Goal: Information Seeking & Learning: Learn about a topic

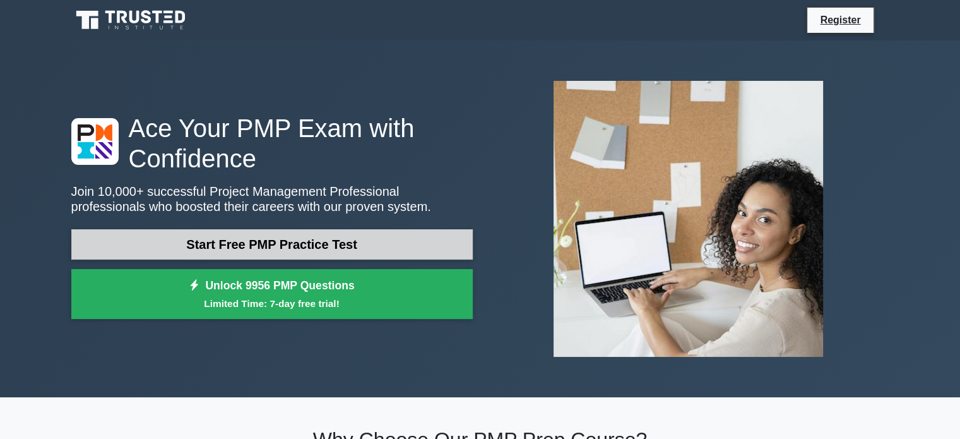
click at [276, 233] on link "Start Free PMP Practice Test" at bounding box center [271, 244] width 401 height 30
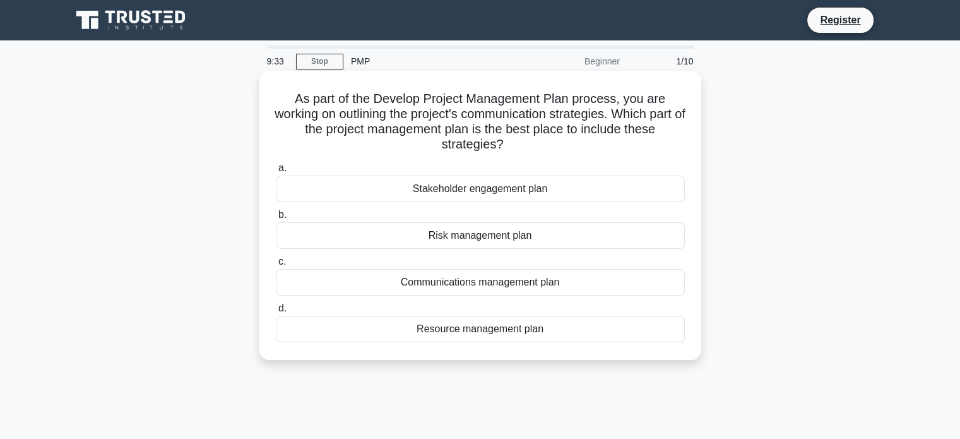
click at [525, 280] on div "Communications management plan" at bounding box center [480, 282] width 409 height 27
click at [276, 266] on input "c. Communications management plan" at bounding box center [276, 261] width 0 height 8
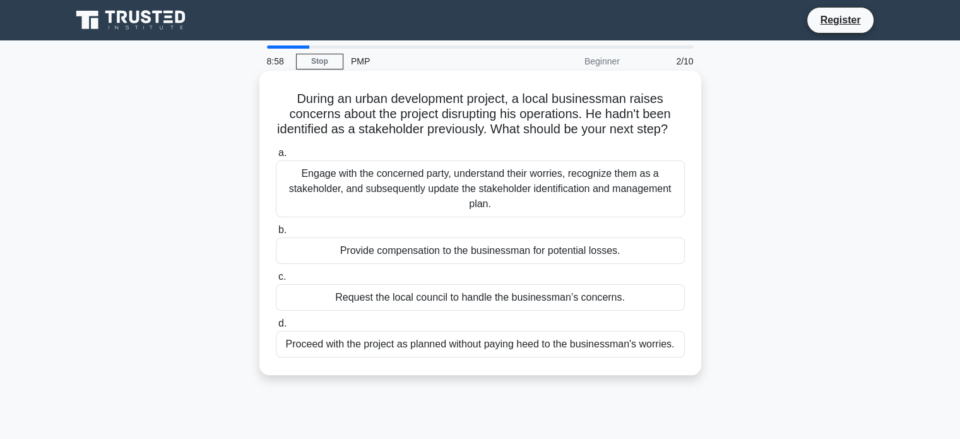
click at [486, 212] on div "Engage with the concerned party, understand their worries, recognize them as a …" at bounding box center [480, 188] width 409 height 57
click at [276, 157] on input "a. Engage with the concerned party, understand their worries, recognize them as…" at bounding box center [276, 153] width 0 height 8
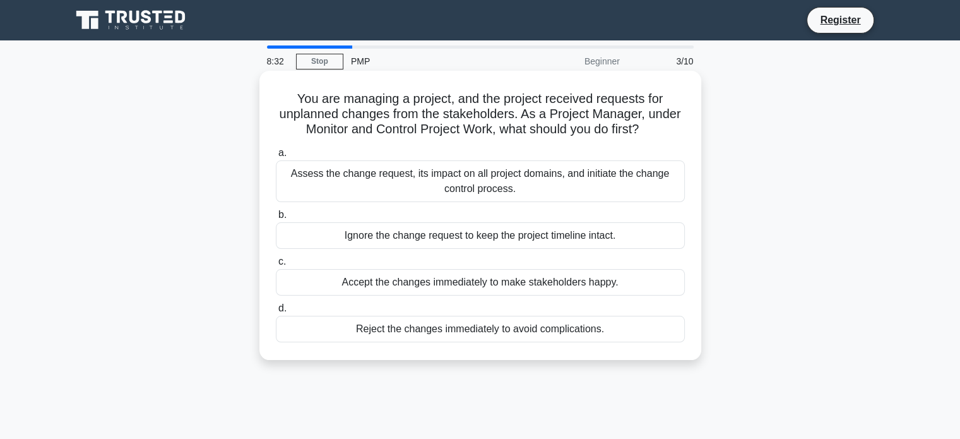
click at [449, 201] on div "Assess the change request, its impact on all project domains, and initiate the …" at bounding box center [480, 181] width 409 height 42
click at [276, 157] on input "a. Assess the change request, its impact on all project domains, and initiate t…" at bounding box center [276, 153] width 0 height 8
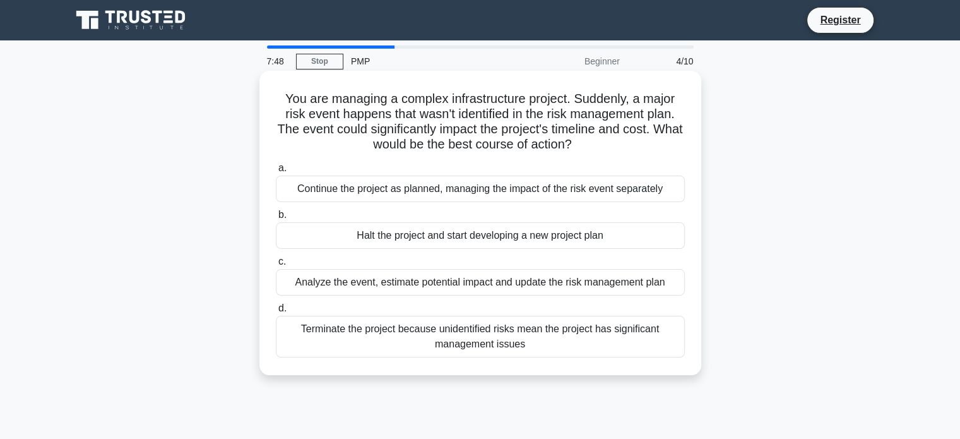
click at [477, 277] on div "Analyze the event, estimate potential impact and update the risk management plan" at bounding box center [480, 282] width 409 height 27
click at [276, 266] on input "c. Analyze the event, estimate potential impact and update the risk management …" at bounding box center [276, 261] width 0 height 8
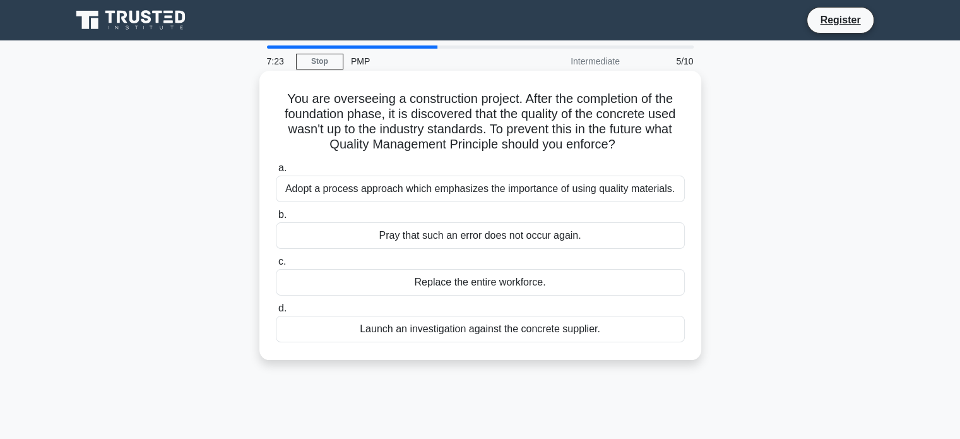
click at [493, 182] on div "Adopt a process approach which emphasizes the importance of using quality mater…" at bounding box center [480, 188] width 409 height 27
click at [276, 172] on input "a. Adopt a process approach which emphasizes the importance of using quality ma…" at bounding box center [276, 168] width 0 height 8
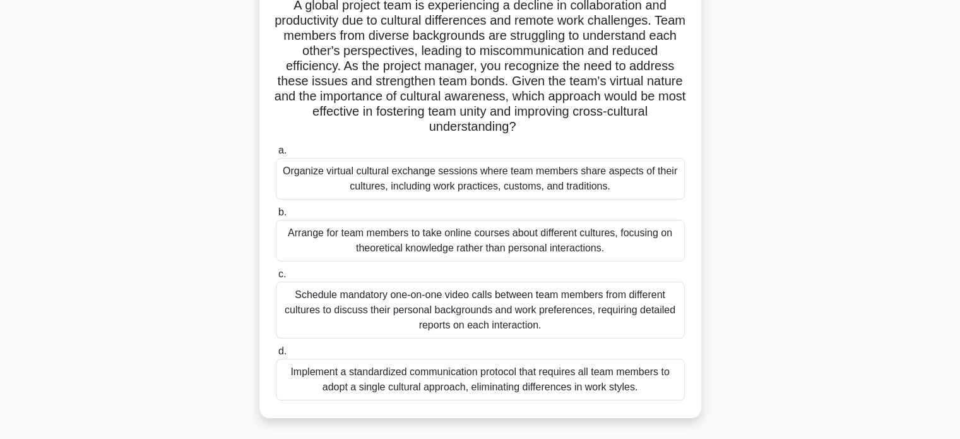
scroll to position [93, 0]
click at [516, 177] on div "Organize virtual cultural exchange sessions where team members share aspects of…" at bounding box center [480, 179] width 409 height 42
click at [276, 155] on input "a. Organize virtual cultural exchange sessions where team members share aspects…" at bounding box center [276, 151] width 0 height 8
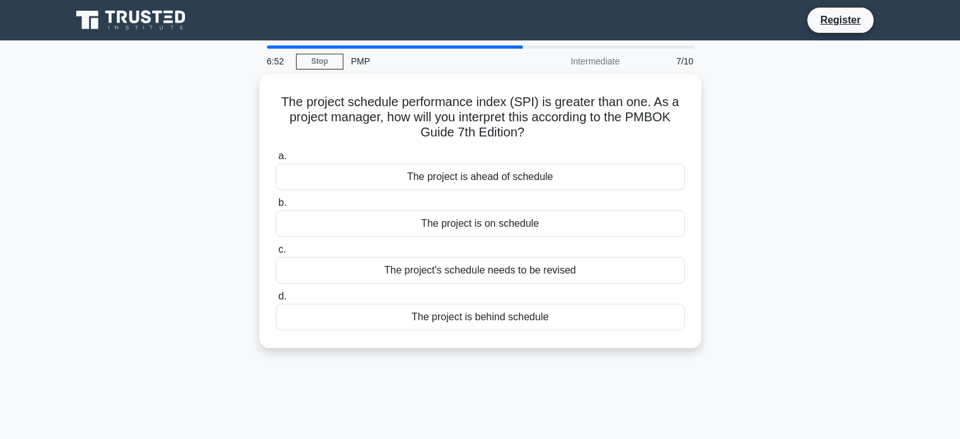
scroll to position [0, 0]
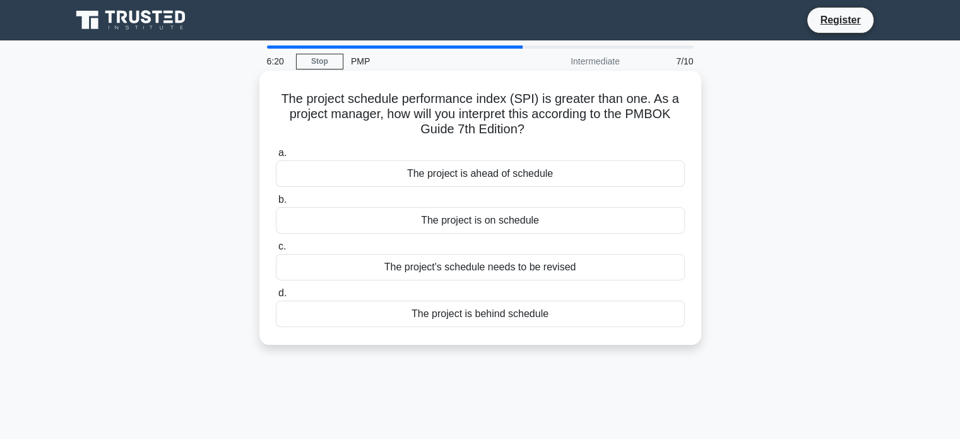
drag, startPoint x: 281, startPoint y: 95, endPoint x: 541, endPoint y: 133, distance: 262.7
click at [541, 133] on h5 "The project schedule performance index (SPI) is greater than one. As a project …" at bounding box center [480, 114] width 411 height 47
click at [517, 141] on div "The project schedule performance index (SPI) is greater than one. As a project …" at bounding box center [480, 208] width 432 height 264
click at [502, 180] on div "The project is ahead of schedule" at bounding box center [480, 173] width 409 height 27
click at [276, 157] on input "a. The project is ahead of schedule" at bounding box center [276, 153] width 0 height 8
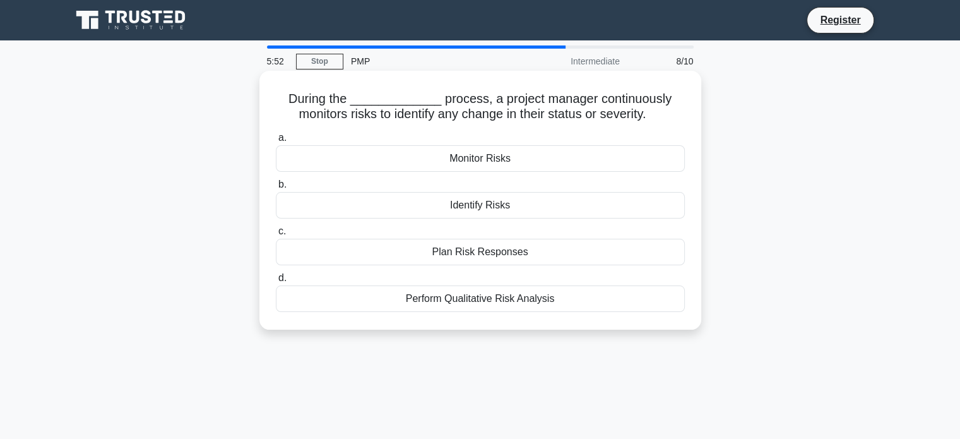
click at [482, 297] on div "Perform Qualitative Risk Analysis" at bounding box center [480, 298] width 409 height 27
click at [276, 282] on input "d. Perform Qualitative Risk Analysis" at bounding box center [276, 278] width 0 height 8
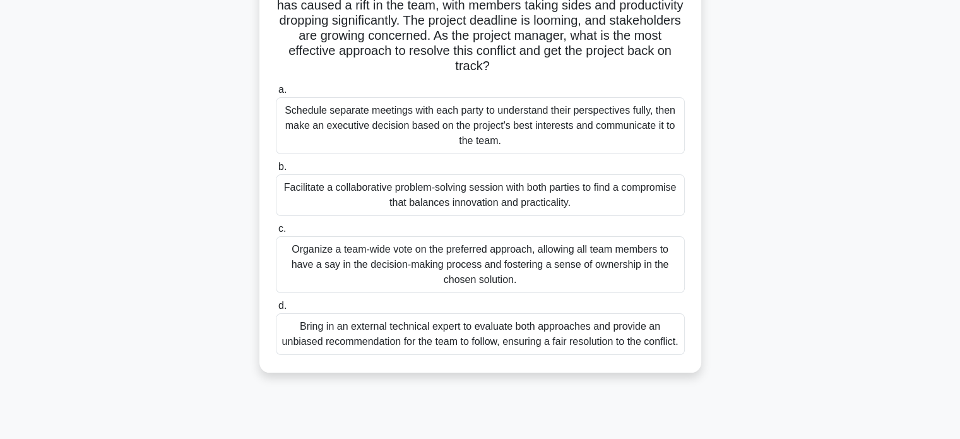
scroll to position [207, 0]
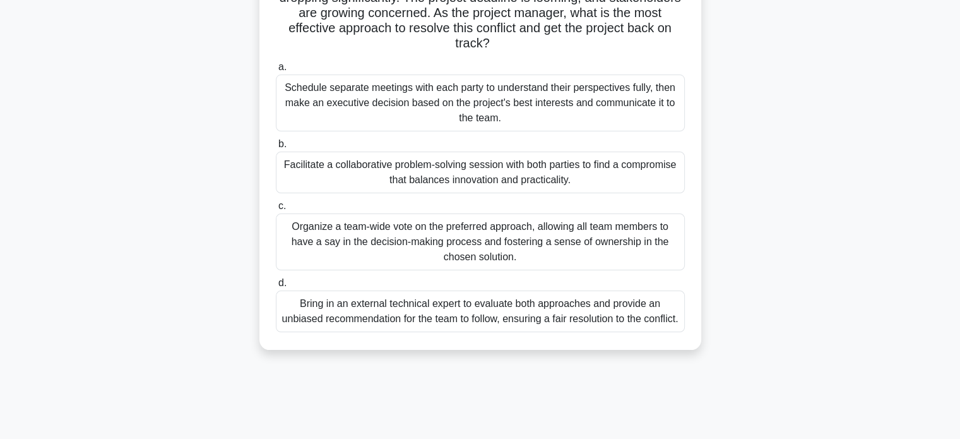
click at [563, 166] on div "Facilitate a collaborative problem-solving session with both parties to find a …" at bounding box center [480, 172] width 409 height 42
click at [276, 148] on input "b. Facilitate a collaborative problem-solving session with both parties to find…" at bounding box center [276, 144] width 0 height 8
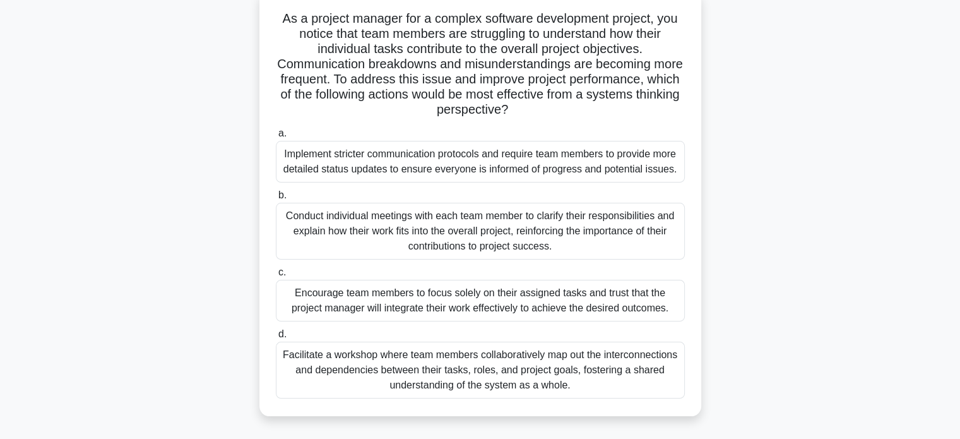
scroll to position [81, 0]
click at [538, 367] on div "Facilitate a workshop where team members collaboratively map out the interconne…" at bounding box center [480, 369] width 409 height 57
click at [276, 338] on input "d. Facilitate a workshop where team members collaboratively map out the interco…" at bounding box center [276, 333] width 0 height 8
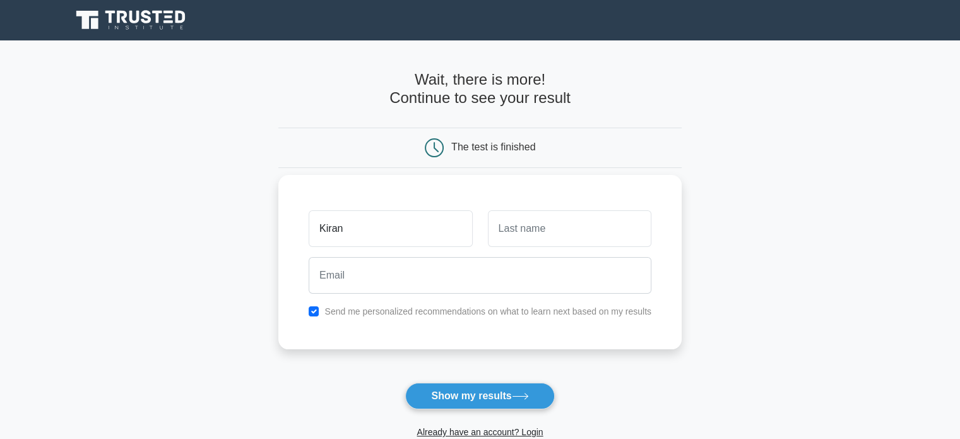
type input "Kiran"
click at [533, 250] on div at bounding box center [569, 228] width 179 height 47
click at [544, 235] on input "text" at bounding box center [569, 228] width 163 height 37
type input "b"
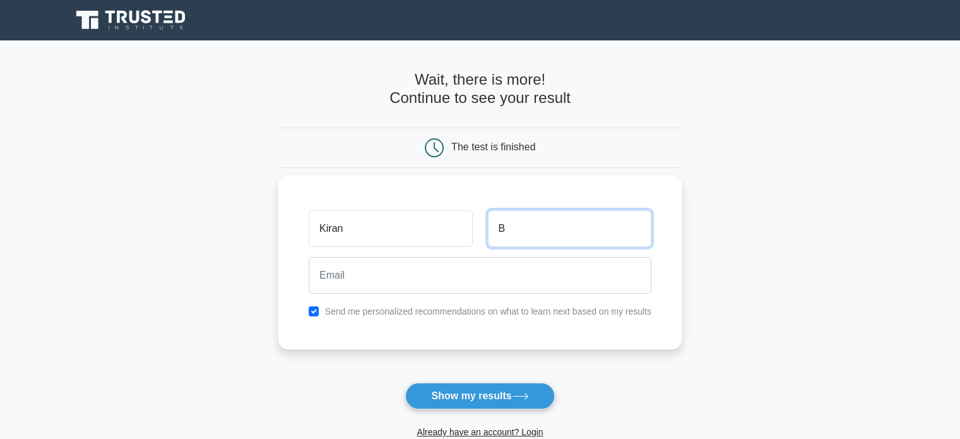
type input "B"
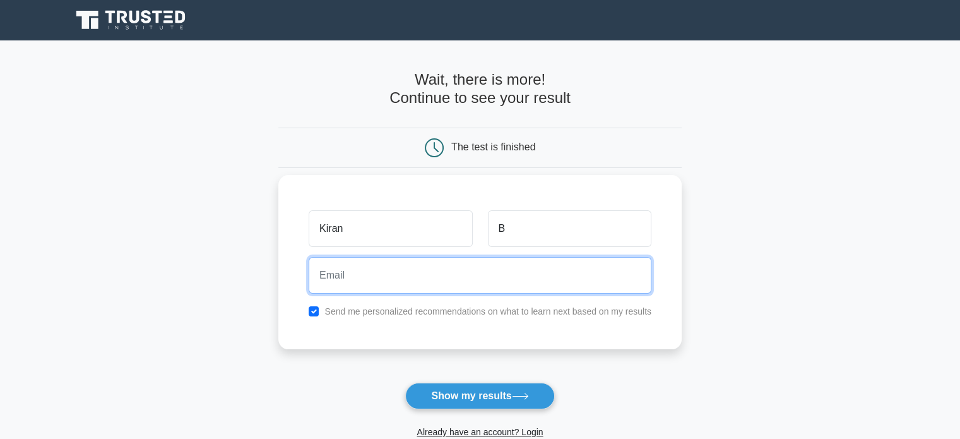
click at [493, 267] on input "email" at bounding box center [480, 275] width 343 height 37
type input "kiranb.bhusannavar@gmail.com"
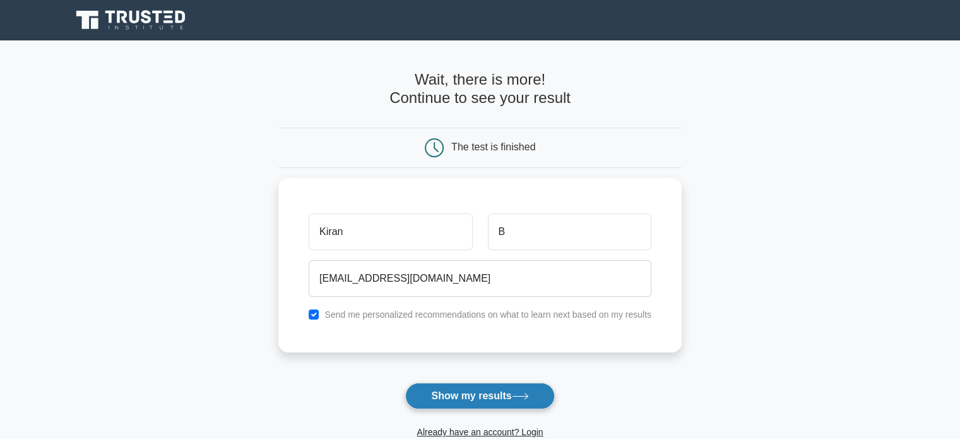
click at [496, 389] on button "Show my results" at bounding box center [479, 395] width 149 height 27
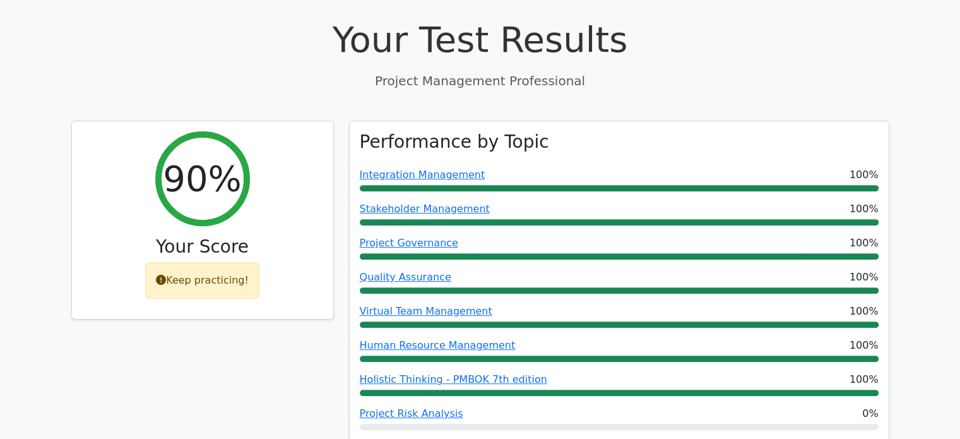
scroll to position [528, 0]
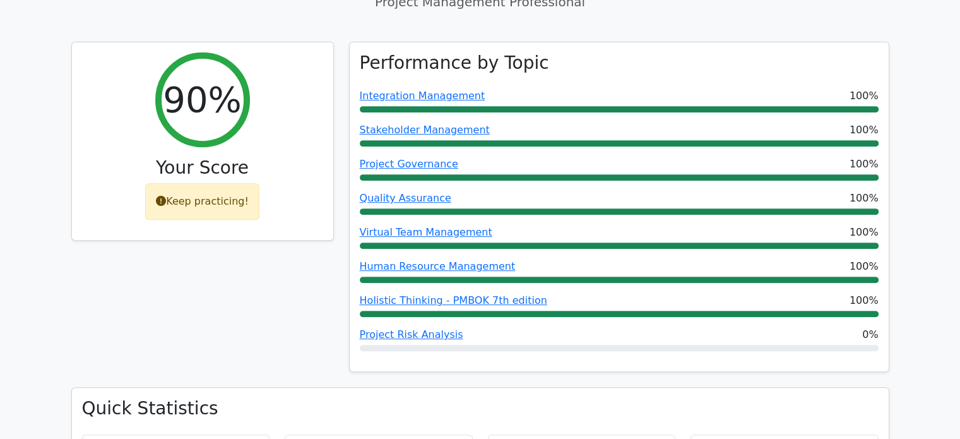
click at [294, 264] on div "90% Your Score Keep practicing!" at bounding box center [203, 215] width 278 height 346
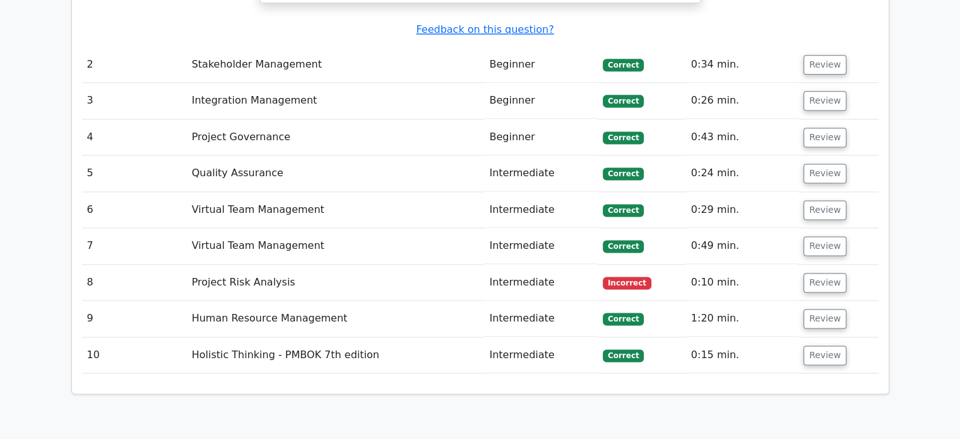
scroll to position [1696, 0]
click at [257, 264] on td "Project Risk Analysis" at bounding box center [336, 282] width 298 height 36
click at [815, 272] on button "Review" at bounding box center [824, 282] width 43 height 20
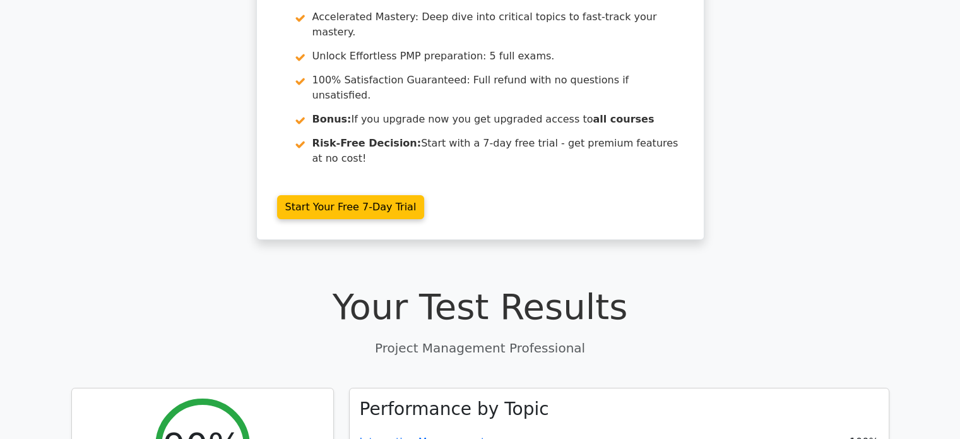
scroll to position [0, 0]
